Goal: Complete application form

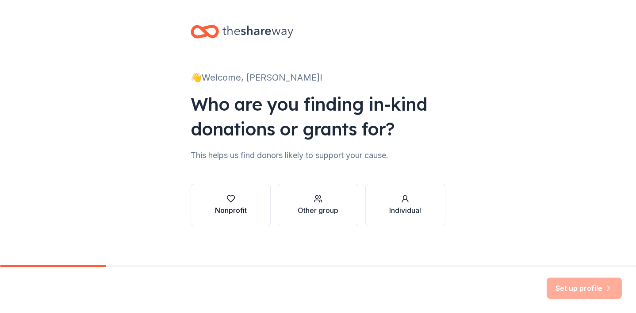
click at [217, 200] on div "button" at bounding box center [231, 198] width 32 height 9
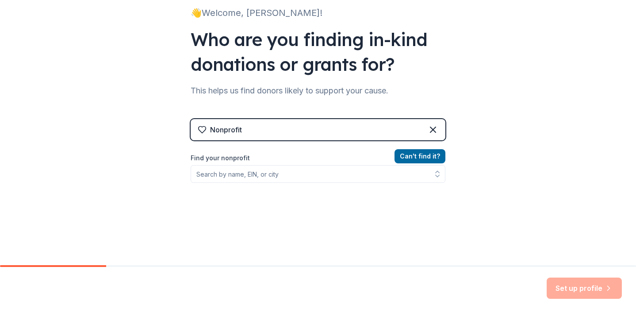
scroll to position [65, 0]
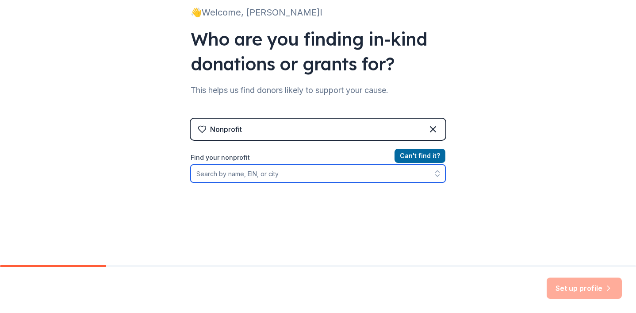
click at [293, 174] on input "Find your nonprofit" at bounding box center [318, 174] width 255 height 18
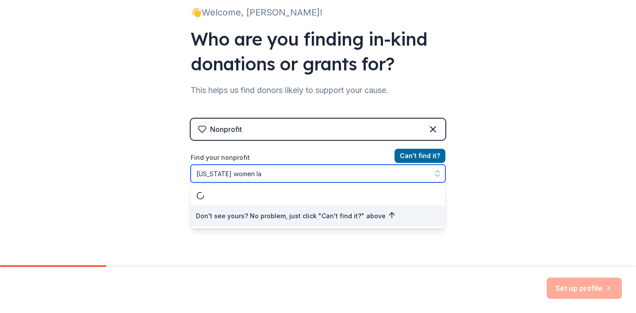
type input "[US_STATE] women law"
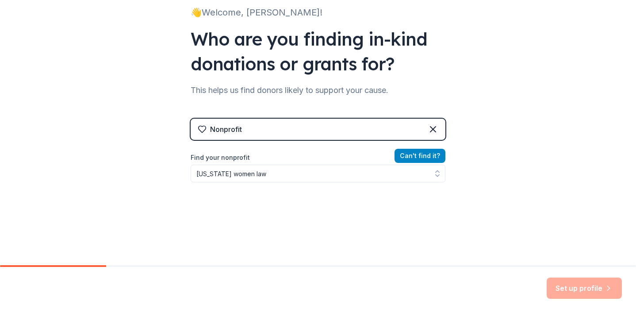
click at [404, 154] on button "Can ' t find it?" at bounding box center [420, 156] width 51 height 14
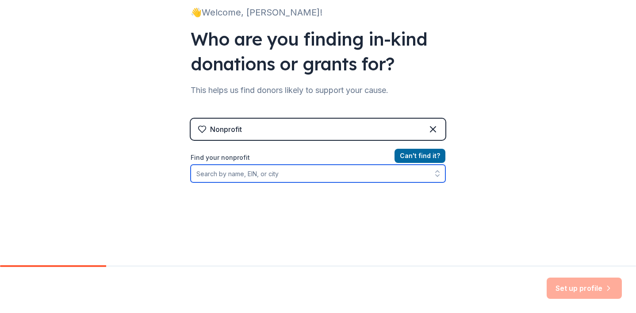
click at [349, 177] on input "Find your nonprofit" at bounding box center [318, 174] width 255 height 18
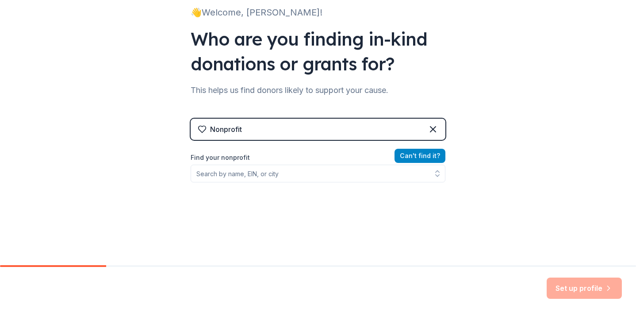
click at [419, 157] on button "Can ' t find it?" at bounding box center [420, 156] width 51 height 14
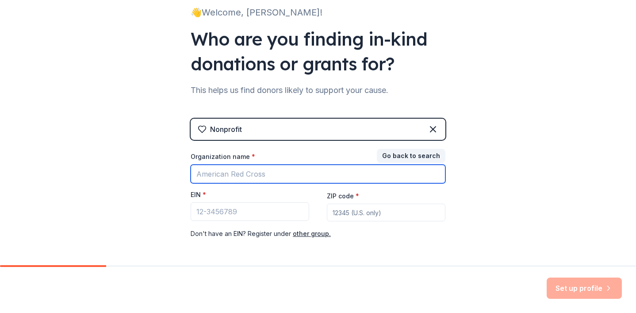
click at [304, 176] on input "Organization name *" at bounding box center [318, 174] width 255 height 19
type input "[US_STATE] womens lawyer association"
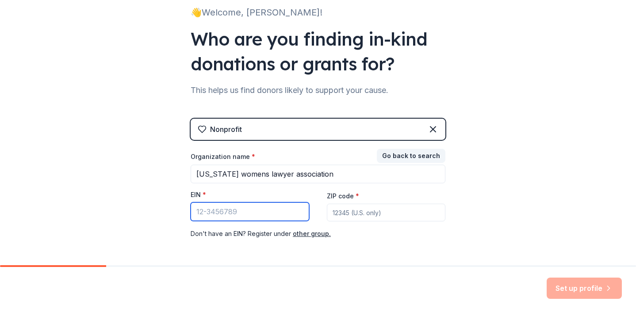
click at [291, 204] on input "EIN *" at bounding box center [250, 211] width 119 height 19
